Goal: Information Seeking & Learning: Learn about a topic

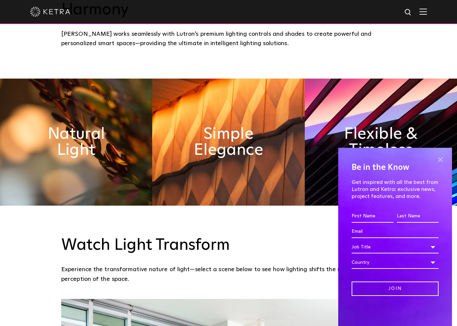
click at [442, 164] on span at bounding box center [440, 160] width 10 height 10
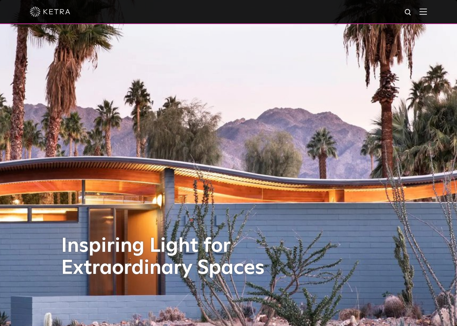
click at [422, 11] on img at bounding box center [423, 11] width 7 height 6
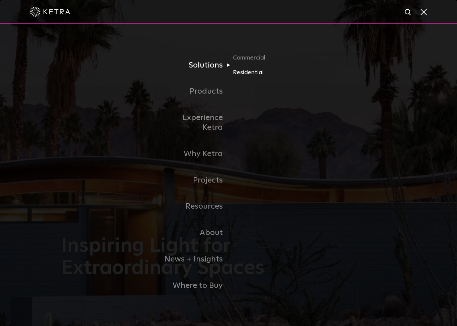
click at [254, 77] on link "Residential" at bounding box center [265, 73] width 64 height 10
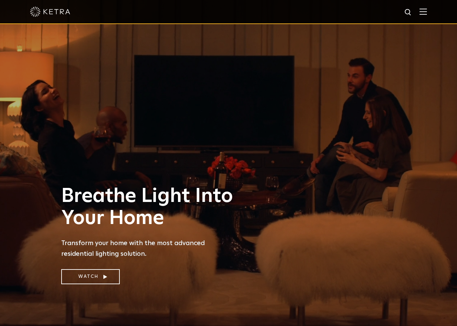
click at [227, 174] on div "Breathe Light Into Your Home Transform your home with the most advanced residen…" at bounding box center [228, 163] width 457 height 326
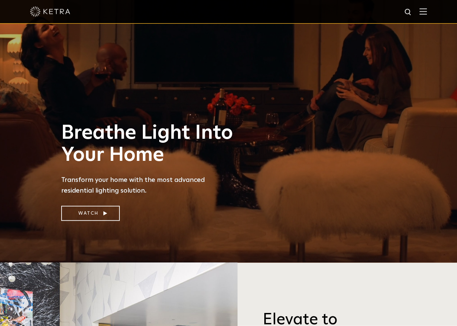
scroll to position [64, 0]
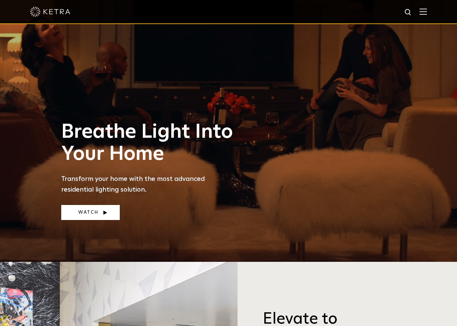
click at [86, 220] on link "Watch" at bounding box center [90, 212] width 59 height 15
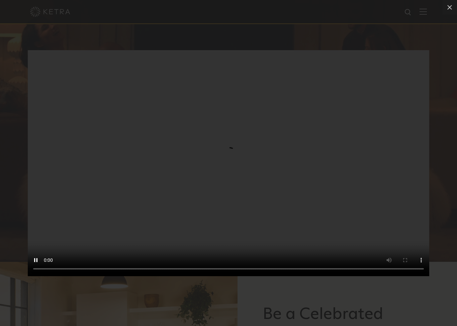
click at [52, 169] on video "Your browser doesn't support HTML5 video" at bounding box center [228, 163] width 401 height 226
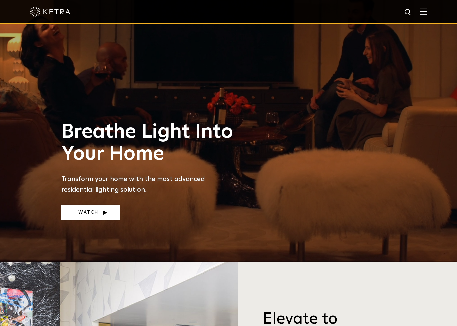
click at [82, 220] on link "Watch" at bounding box center [90, 212] width 59 height 15
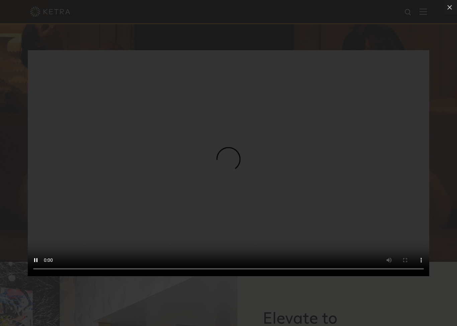
click at [413, 145] on video "Your browser doesn't support HTML5 video" at bounding box center [228, 163] width 401 height 226
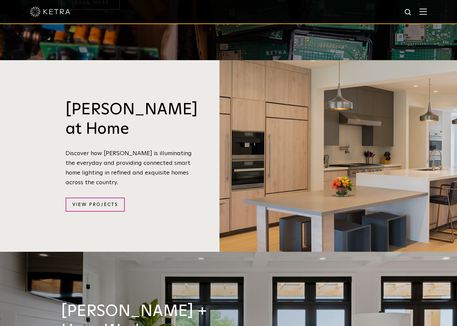
scroll to position [689, 0]
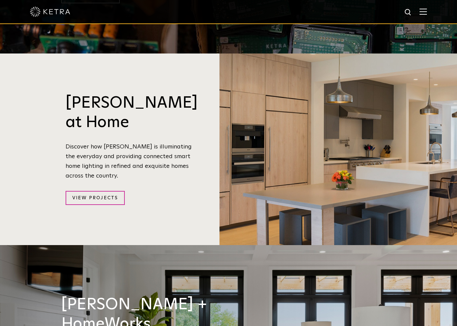
click at [80, 183] on div "Ketra at Home Discover how Ketra is illuminating the everyday and providing con…" at bounding box center [142, 150] width 156 height 192
click at [95, 191] on link "View Projects" at bounding box center [95, 198] width 59 height 14
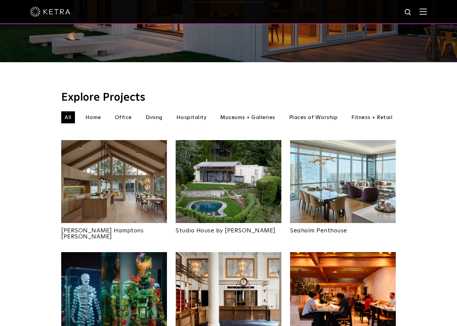
scroll to position [166, 0]
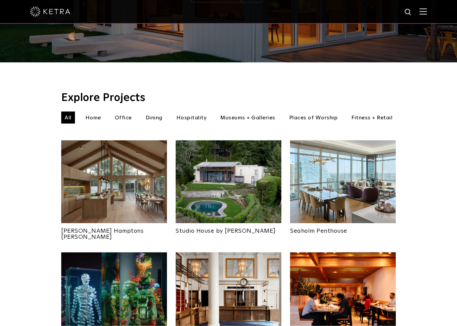
click at [93, 174] on img at bounding box center [114, 182] width 106 height 83
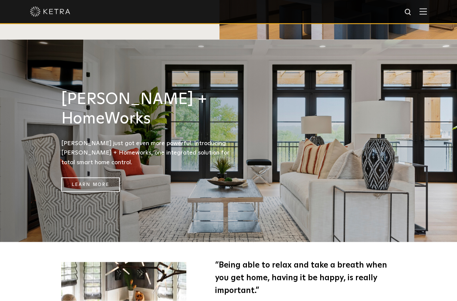
scroll to position [870, 0]
